Goal: Task Accomplishment & Management: Use online tool/utility

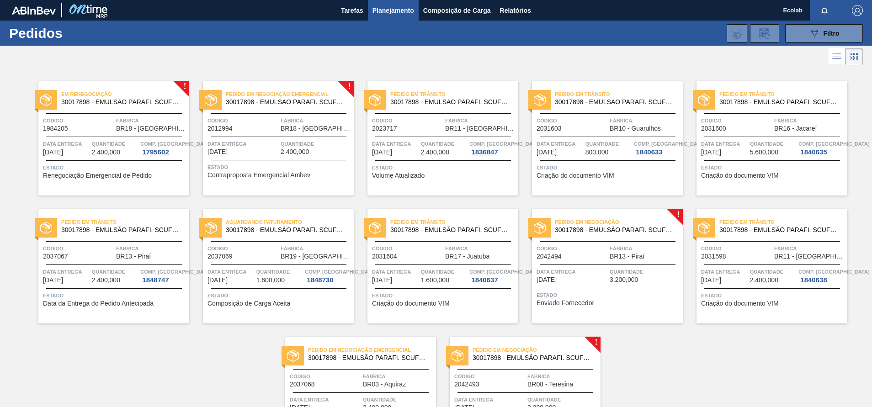
click at [866, 240] on div "! Em renegociação 30017898 - EMULSÃO PARAFI. SCUFEX CONCEN. ECOLAB Código 19842…" at bounding box center [436, 260] width 872 height 384
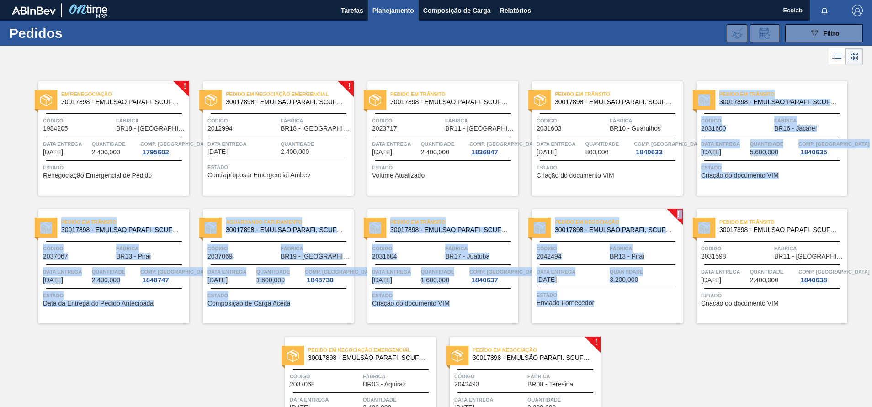
drag, startPoint x: 867, startPoint y: 176, endPoint x: 870, endPoint y: 272, distance: 95.1
click at [870, 272] on div "! Em renegociação 30017898 - EMULSÃO PARAFI. SCUFEX CONCEN. ECOLAB Código 19842…" at bounding box center [436, 260] width 872 height 384
click at [722, 354] on div "! Em renegociação 30017898 - EMULSÃO PARAFI. SCUFEX CONCEN. ECOLAB Código 19842…" at bounding box center [436, 260] width 872 height 384
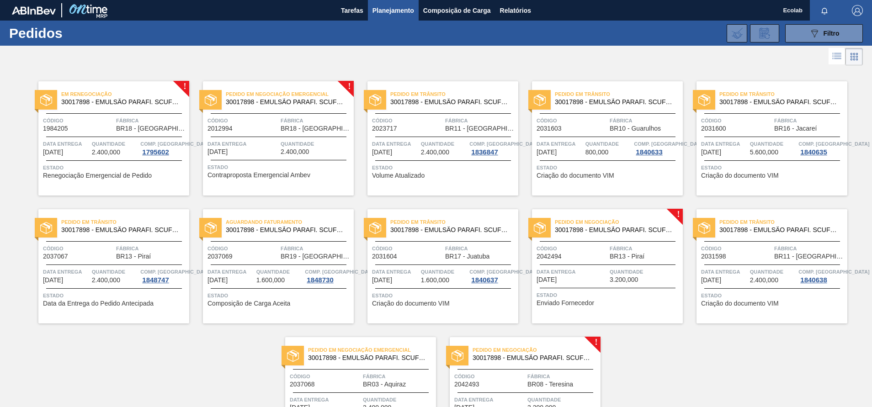
click at [593, 266] on div "Pedido em Negociação 30017898 - EMULSÃO PARAFI. SCUFEX CONCEN. ECOLAB Código 20…" at bounding box center [607, 266] width 151 height 114
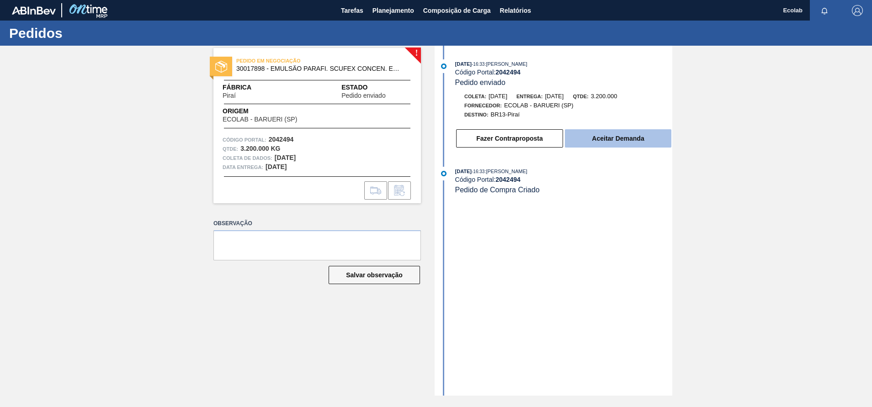
click at [624, 138] on button "Aceitar Demanda" at bounding box center [618, 138] width 107 height 18
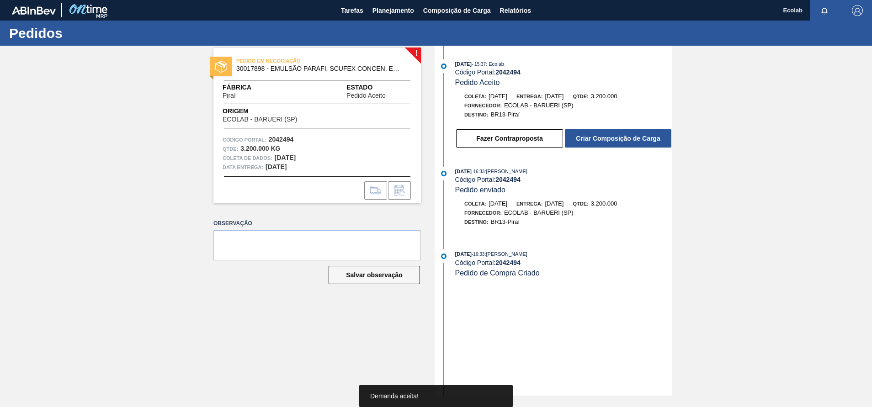
click at [624, 138] on button "Criar Composição de Carga" at bounding box center [618, 138] width 107 height 18
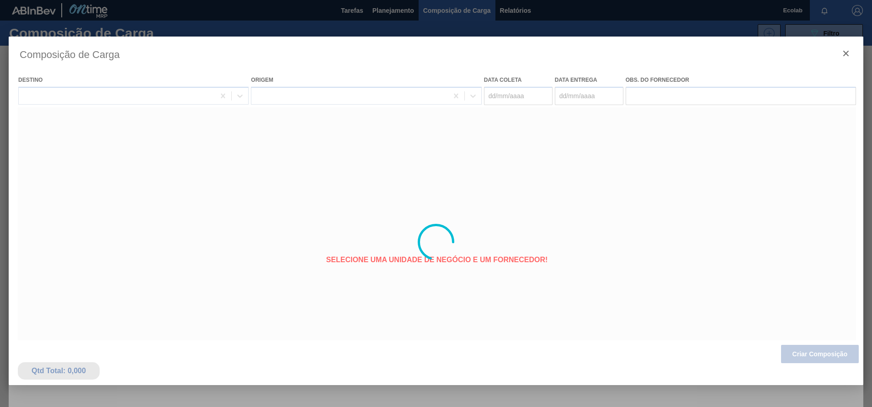
type coleta "[DATE]"
type entrega "[DATE]"
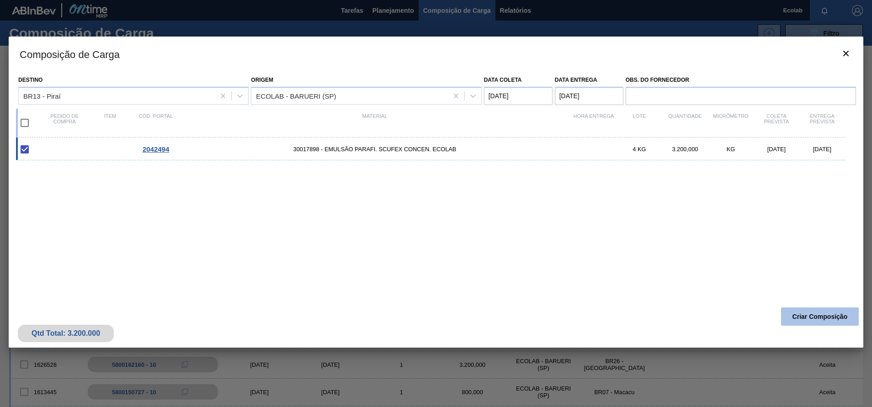
click at [805, 309] on button "Criar Composição" at bounding box center [820, 317] width 78 height 18
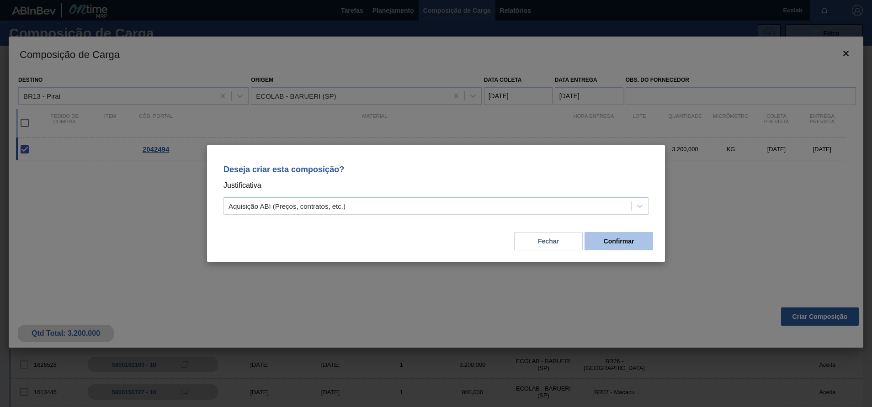
click at [630, 238] on button "Confirmar" at bounding box center [619, 241] width 69 height 18
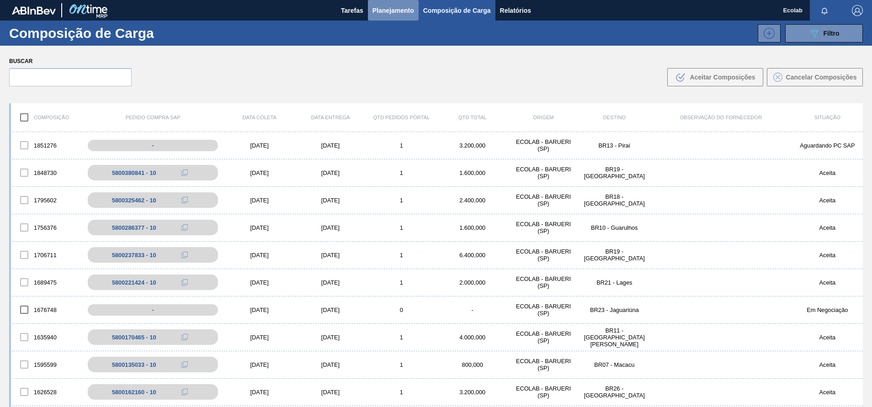
click at [383, 9] on span "Planejamento" at bounding box center [394, 10] width 42 height 11
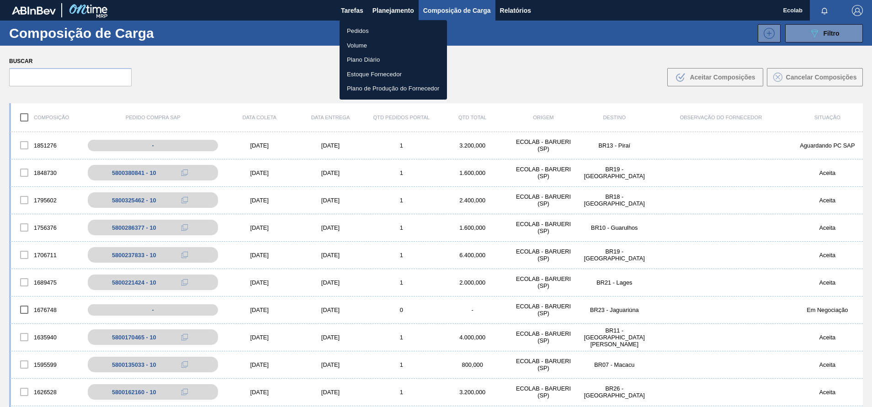
click at [351, 31] on li "Pedidos" at bounding box center [393, 31] width 107 height 15
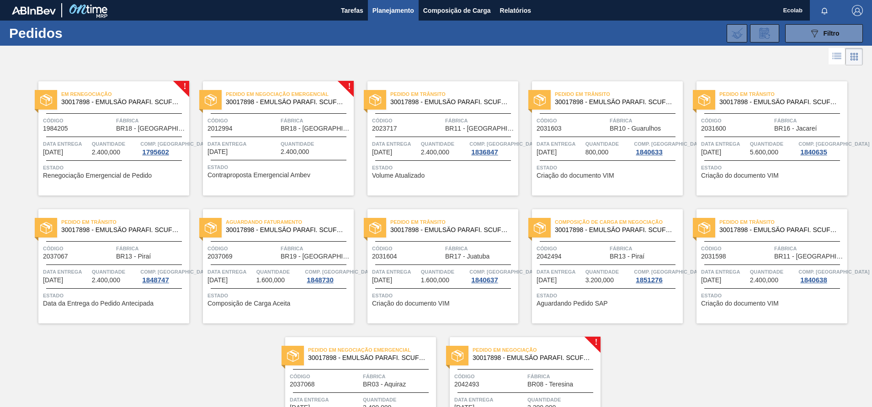
click at [512, 375] on span "Código" at bounding box center [489, 376] width 71 height 9
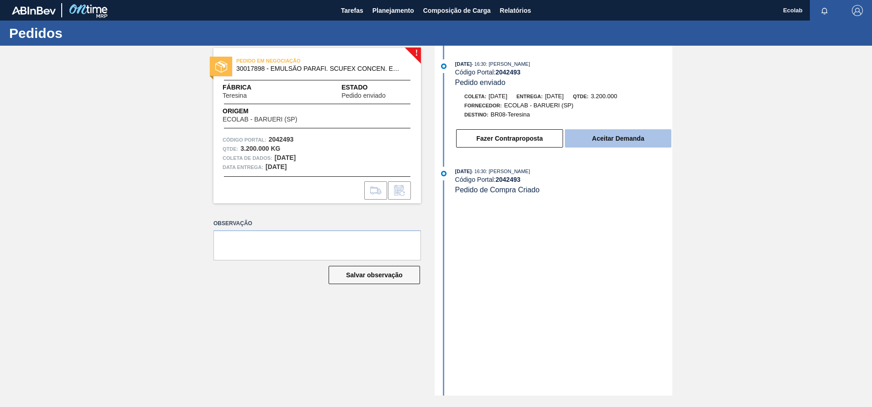
click at [612, 133] on button "Aceitar Demanda" at bounding box center [618, 138] width 107 height 18
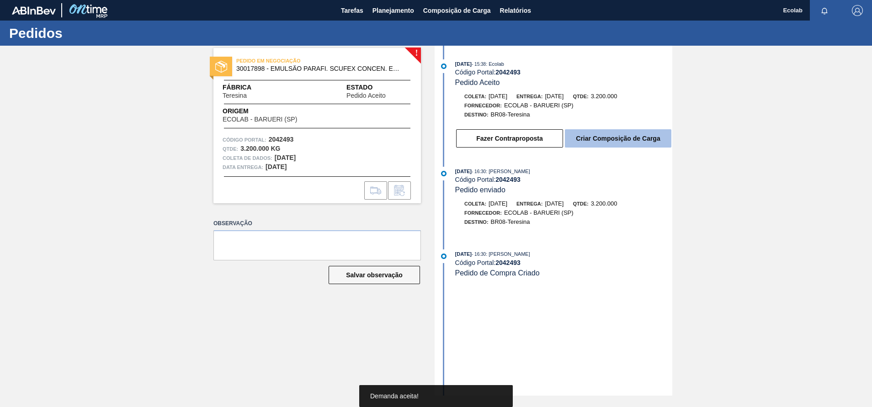
click at [612, 132] on button "Criar Composição de Carga" at bounding box center [618, 138] width 107 height 18
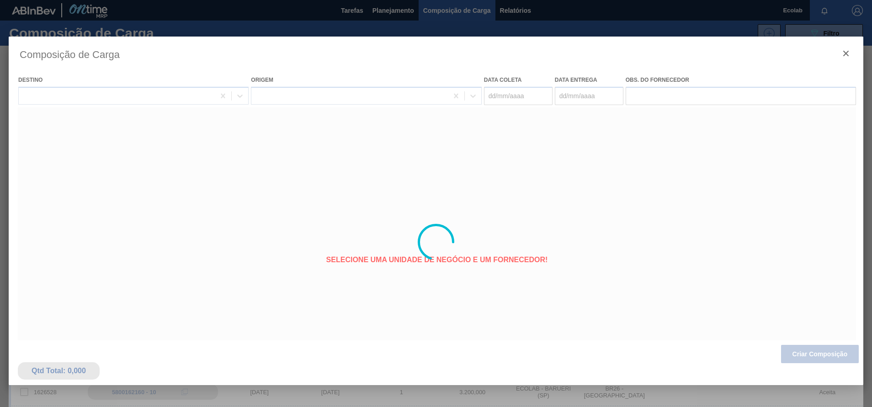
type coleta "[DATE]"
type entrega "[DATE]"
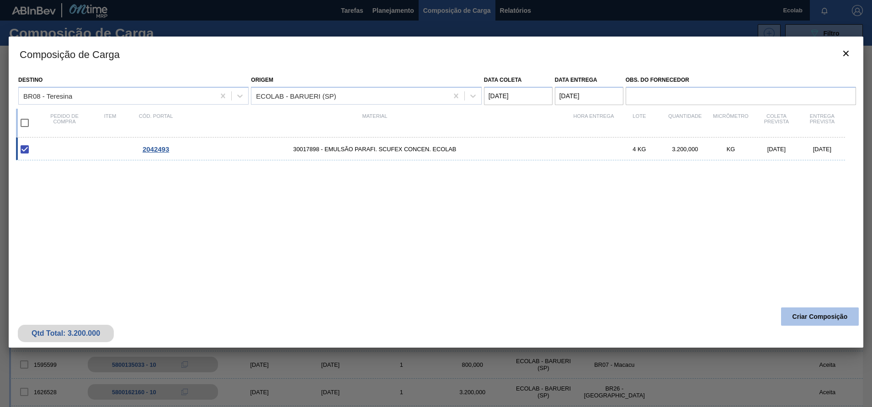
click at [813, 317] on button "Criar Composição" at bounding box center [820, 317] width 78 height 18
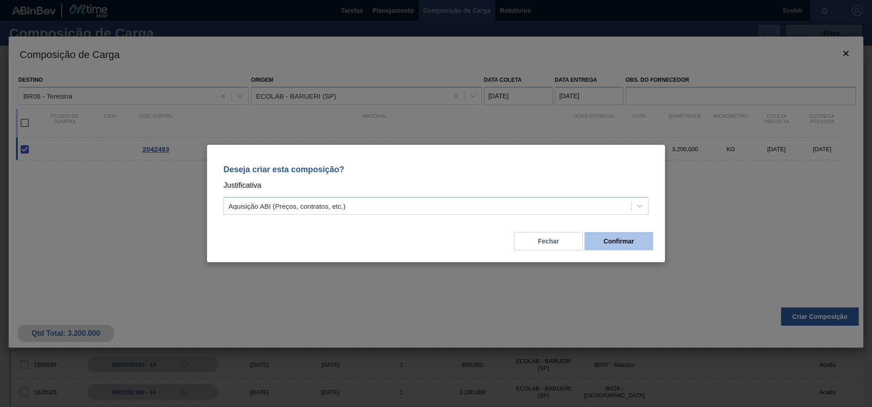
click at [603, 237] on button "Confirmar" at bounding box center [619, 241] width 69 height 18
